Goal: Task Accomplishment & Management: Manage account settings

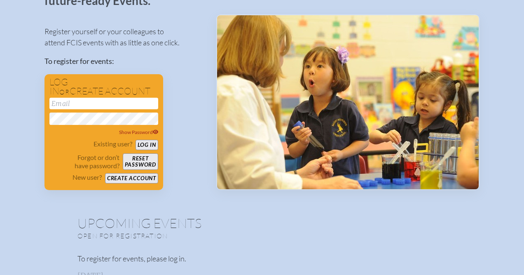
scroll to position [77, 0]
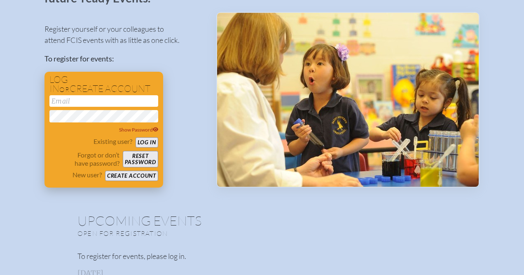
click at [122, 175] on button "Create account" at bounding box center [131, 176] width 53 height 10
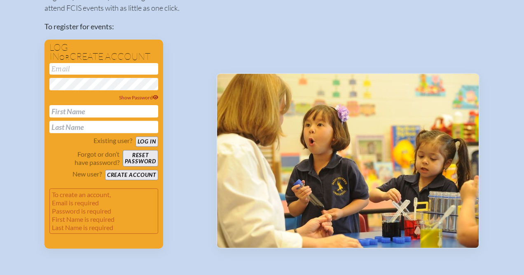
scroll to position [103, 0]
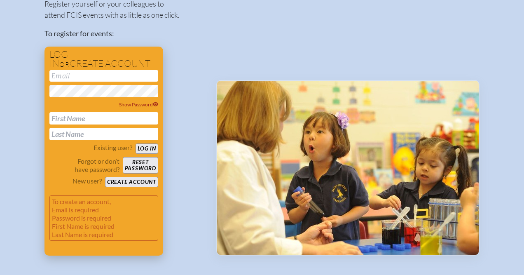
click at [69, 73] on input "email" at bounding box center [103, 76] width 109 height 12
type input "[EMAIL_ADDRESS][DOMAIN_NAME]"
click at [157, 101] on div "Show Password" at bounding box center [103, 104] width 109 height 8
click at [71, 117] on input "text" at bounding box center [103, 118] width 109 height 12
type input "[PERSON_NAME]"
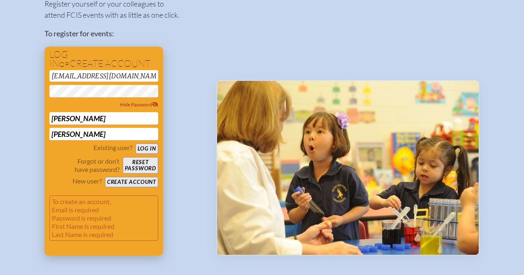
type input "[PERSON_NAME]"
click at [131, 216] on p "To create an account, Email is required Password is required First Name is requ…" at bounding box center [103, 217] width 109 height 45
click at [133, 185] on button "Create account" at bounding box center [131, 182] width 53 height 10
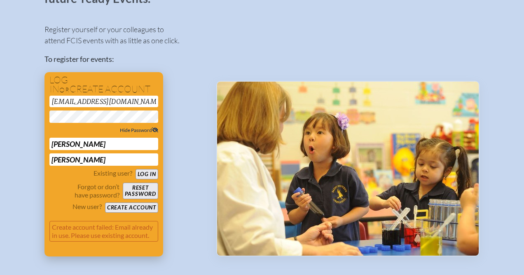
scroll to position [87, 0]
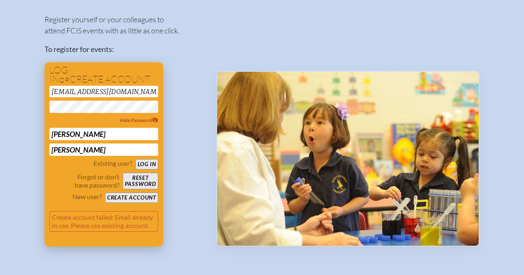
click at [150, 162] on button "Log in" at bounding box center [146, 164] width 23 height 10
click at [135, 159] on button "Log in" at bounding box center [146, 164] width 23 height 10
click at [150, 165] on button "Log in" at bounding box center [146, 164] width 23 height 10
click at [145, 182] on button "Reset password" at bounding box center [140, 181] width 35 height 16
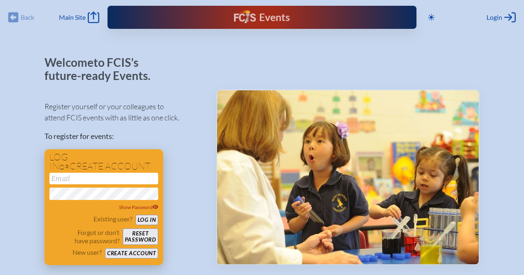
click at [76, 176] on input "email" at bounding box center [103, 179] width 109 height 12
type input "[EMAIL_ADDRESS][DOMAIN_NAME]"
click at [147, 222] on button "Log in" at bounding box center [146, 220] width 23 height 10
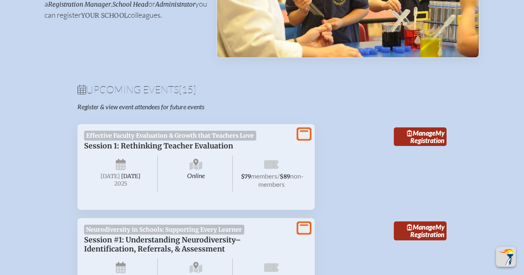
scroll to position [214, 0]
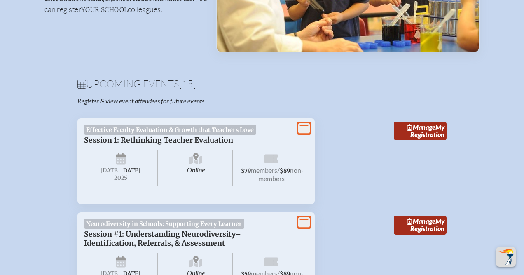
click at [274, 169] on span "members" at bounding box center [264, 170] width 26 height 8
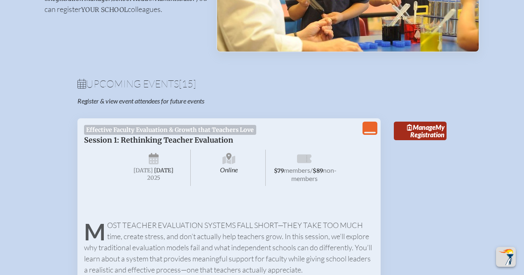
click at [371, 126] on icon "View Less" at bounding box center [370, 128] width 12 height 12
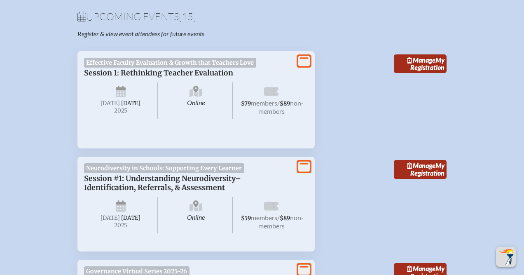
scroll to position [325, 0]
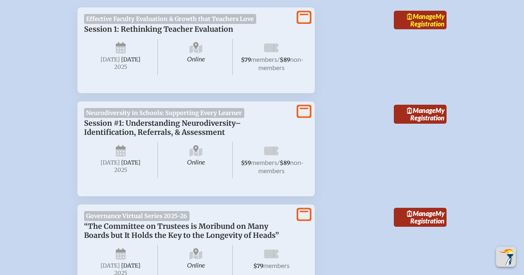
click at [424, 21] on link "Manage My Registration" at bounding box center [420, 20] width 53 height 19
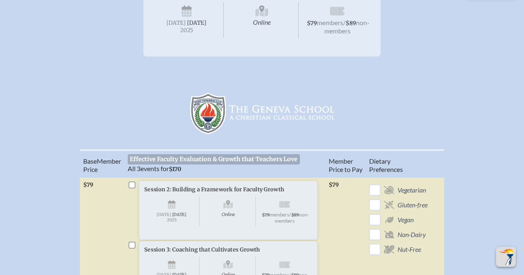
scroll to position [173, 0]
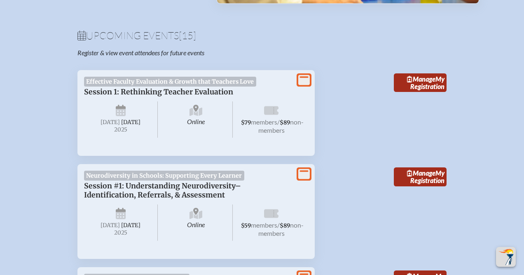
scroll to position [258, 0]
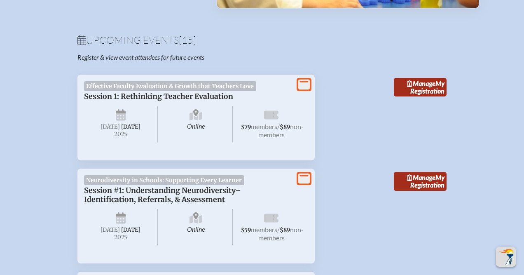
click at [305, 86] on icon at bounding box center [304, 84] width 12 height 10
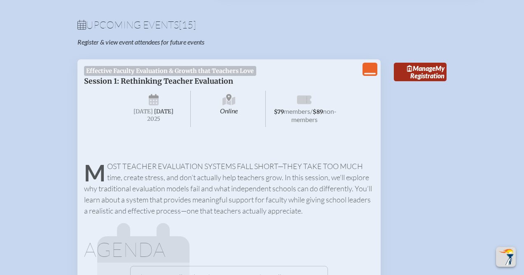
scroll to position [261, 0]
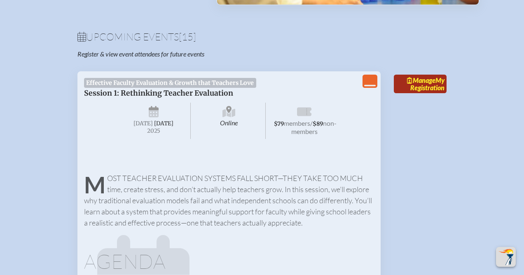
click at [426, 88] on link "Manage My Registration" at bounding box center [420, 84] width 53 height 19
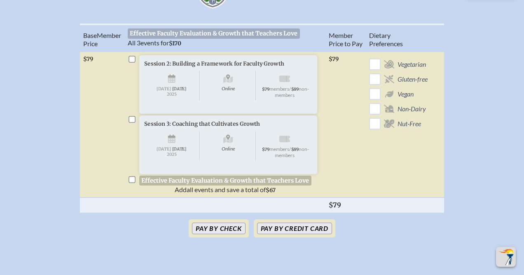
scroll to position [273, 0]
click at [132, 61] on input "checkbox" at bounding box center [131, 58] width 7 height 7
checkbox input "true"
click at [135, 121] on input "checkbox" at bounding box center [131, 118] width 7 height 7
checkbox input "true"
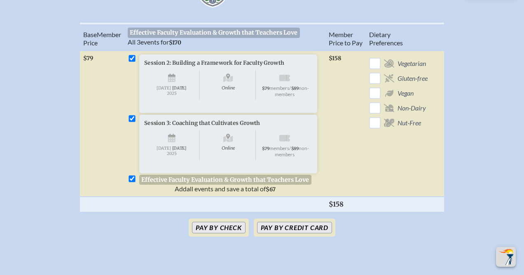
checkbox input "true"
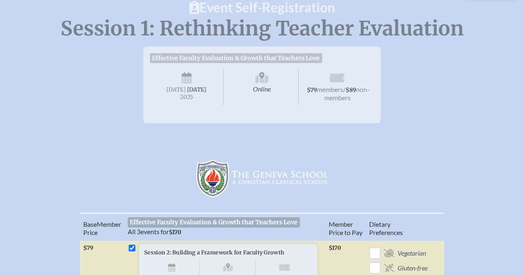
scroll to position [0, 0]
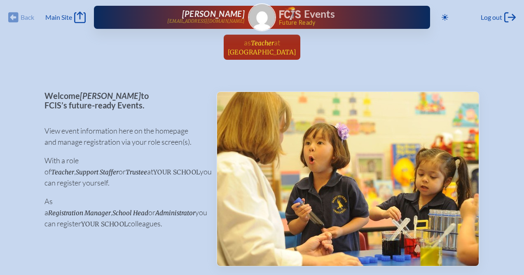
click at [264, 43] on span "Teacher" at bounding box center [262, 43] width 23 height 8
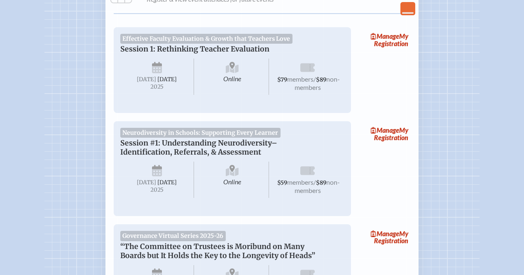
scroll to position [132, 0]
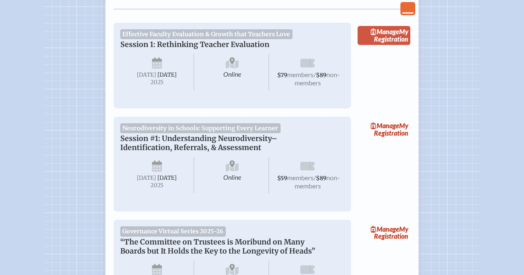
click at [383, 33] on span "Manage" at bounding box center [385, 32] width 28 height 8
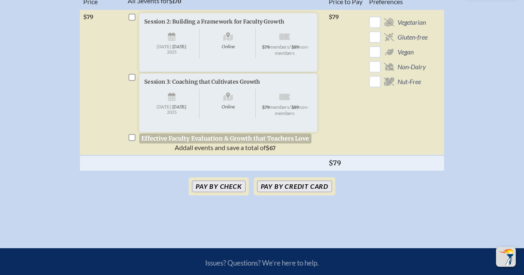
scroll to position [318, 0]
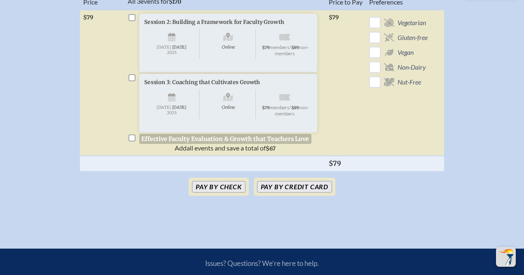
click at [134, 141] on input "checkbox" at bounding box center [131, 137] width 7 height 7
checkbox input "true"
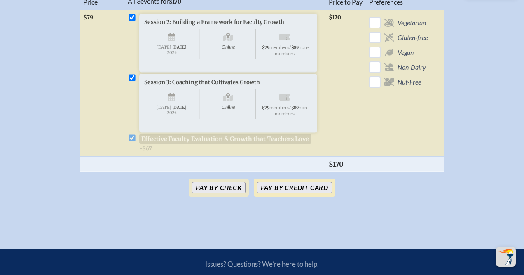
click at [276, 193] on button "Pay by Credit Card" at bounding box center [294, 188] width 75 height 12
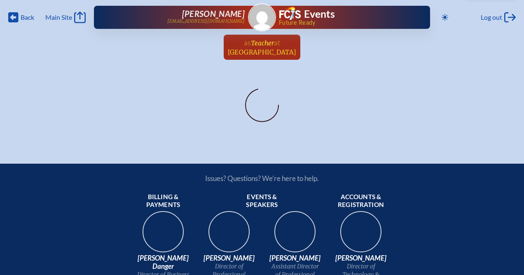
click at [262, 44] on span "Teacher" at bounding box center [262, 43] width 23 height 8
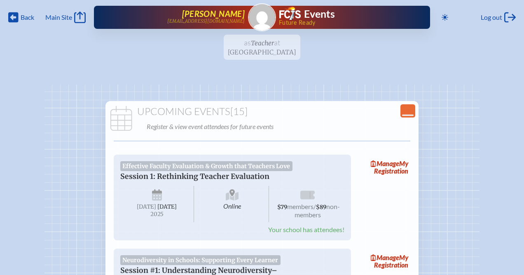
click at [218, 14] on span "[PERSON_NAME]" at bounding box center [213, 14] width 63 height 10
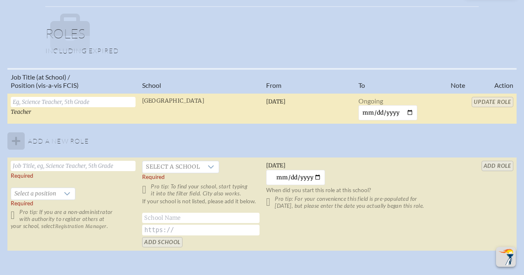
scroll to position [494, 0]
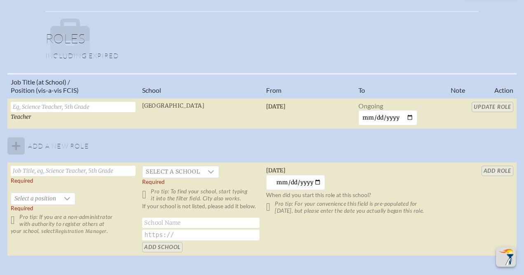
click at [16, 146] on tbody "Teacher [GEOGRAPHIC_DATA] [DATE] Ongoing Update Role Add a new role Required   …" at bounding box center [261, 177] width 509 height 158
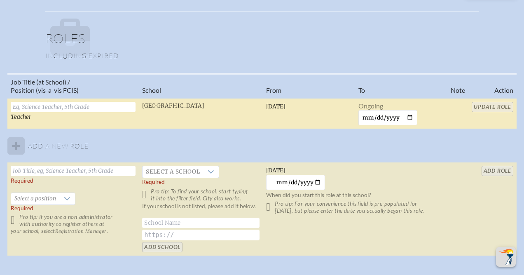
click at [30, 104] on input "text" at bounding box center [73, 107] width 125 height 10
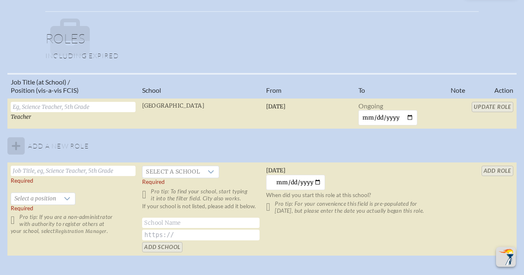
click at [90, 138] on tbody "Teacher [GEOGRAPHIC_DATA] [DATE] Ongoing Update Role Add a new role Required   …" at bounding box center [261, 177] width 509 height 158
click at [67, 171] on input "text" at bounding box center [73, 171] width 125 height 10
click at [493, 106] on table "Job Title (at School) / Position (vis-a-vis FCIS) School From To Note Action Te…" at bounding box center [261, 164] width 509 height 183
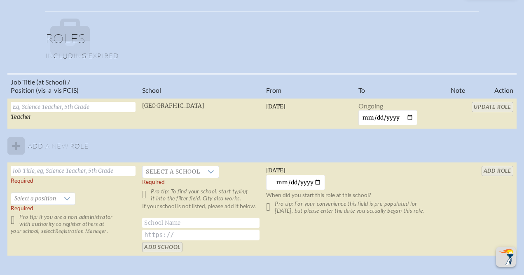
click at [493, 106] on table "Job Title (at School) / Position (vis-a-vis FCIS) School From To Note Action Te…" at bounding box center [261, 164] width 509 height 183
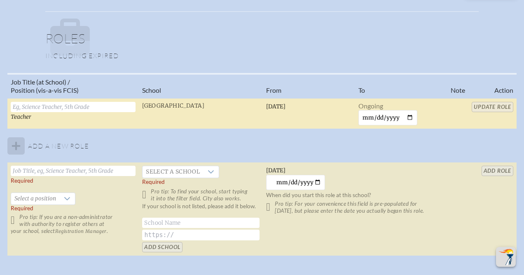
click at [109, 103] on input "text" at bounding box center [73, 107] width 125 height 10
type input "Director"
click at [493, 105] on input "Update Role" at bounding box center [493, 107] width 42 height 10
click at [50, 169] on input "text" at bounding box center [73, 171] width 125 height 10
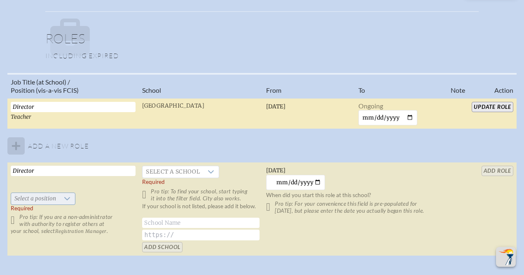
type input "Director"
click at [64, 195] on icon at bounding box center [67, 198] width 7 height 7
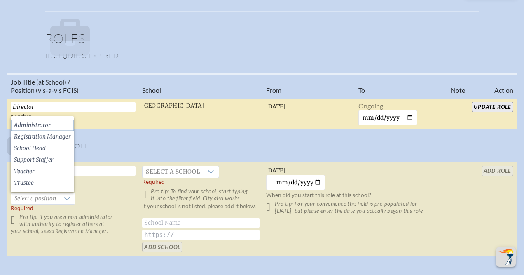
click at [39, 119] on li "Administrator" at bounding box center [42, 125] width 63 height 12
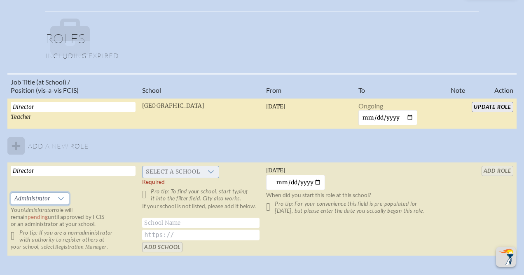
click at [210, 167] on div at bounding box center [211, 172] width 16 height 12
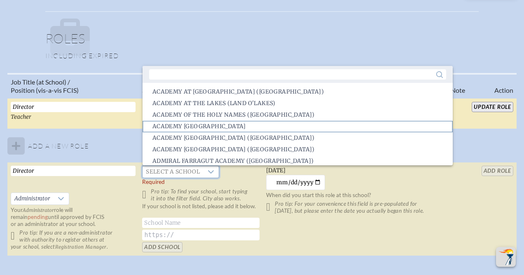
scroll to position [2, 0]
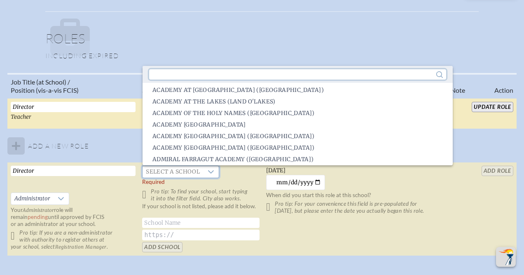
click at [168, 77] on input "text" at bounding box center [297, 74] width 297 height 10
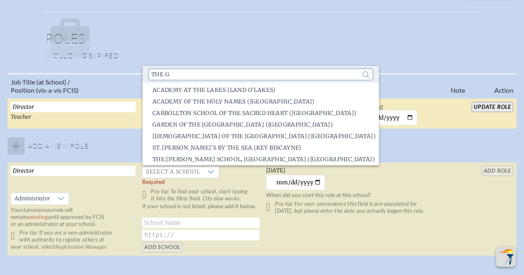
scroll to position [0, 0]
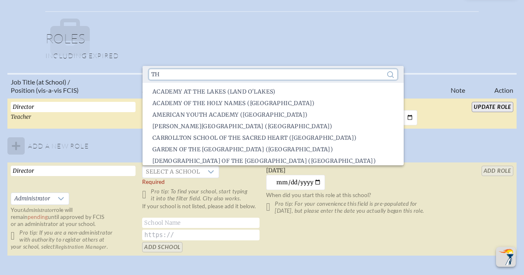
type input "t"
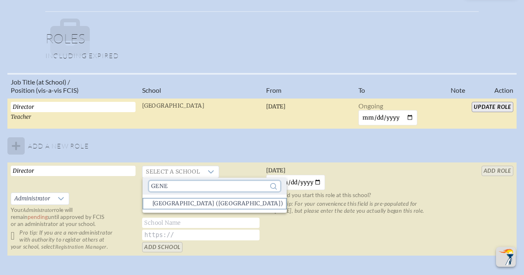
type input "gene"
click at [190, 201] on span "[GEOGRAPHIC_DATA] ([GEOGRAPHIC_DATA])" at bounding box center [217, 203] width 131 height 8
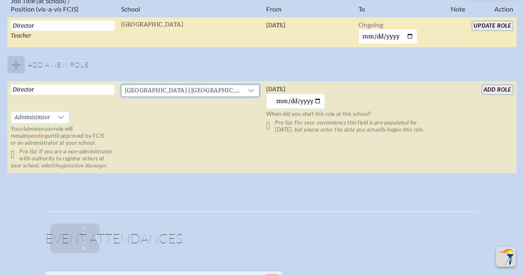
scroll to position [580, 0]
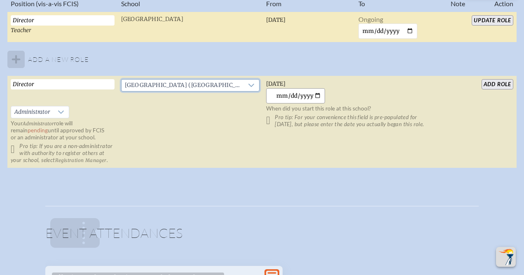
click at [316, 96] on input "[DATE]" at bounding box center [295, 95] width 59 height 15
click at [309, 96] on input "[DATE]" at bounding box center [295, 95] width 59 height 15
click at [311, 96] on input "[DATE]" at bounding box center [295, 95] width 59 height 15
click at [320, 96] on input "[DATE]" at bounding box center [295, 95] width 59 height 15
type input "[DATE]"
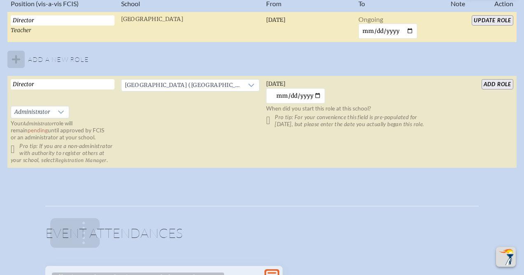
click at [415, 146] on td "[DATE] [DATE] When did you start this role at this school? Pro tip: For your co…" at bounding box center [355, 122] width 185 height 92
click at [500, 81] on input "add Role" at bounding box center [497, 84] width 32 height 10
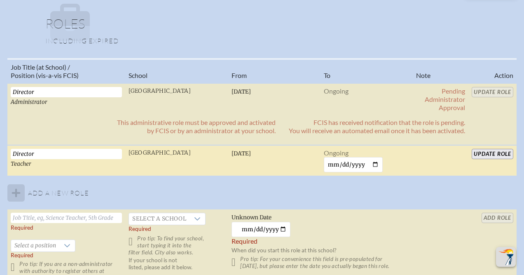
scroll to position [507, 0]
